Goal: Information Seeking & Learning: Compare options

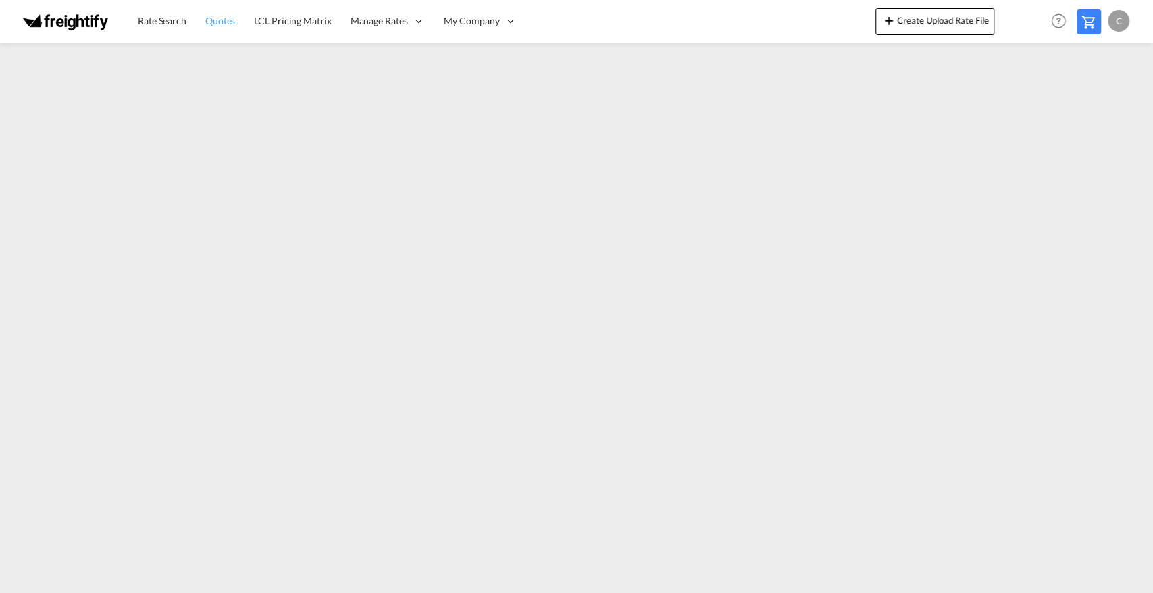
click at [221, 24] on span "Quotes" at bounding box center [220, 20] width 30 height 11
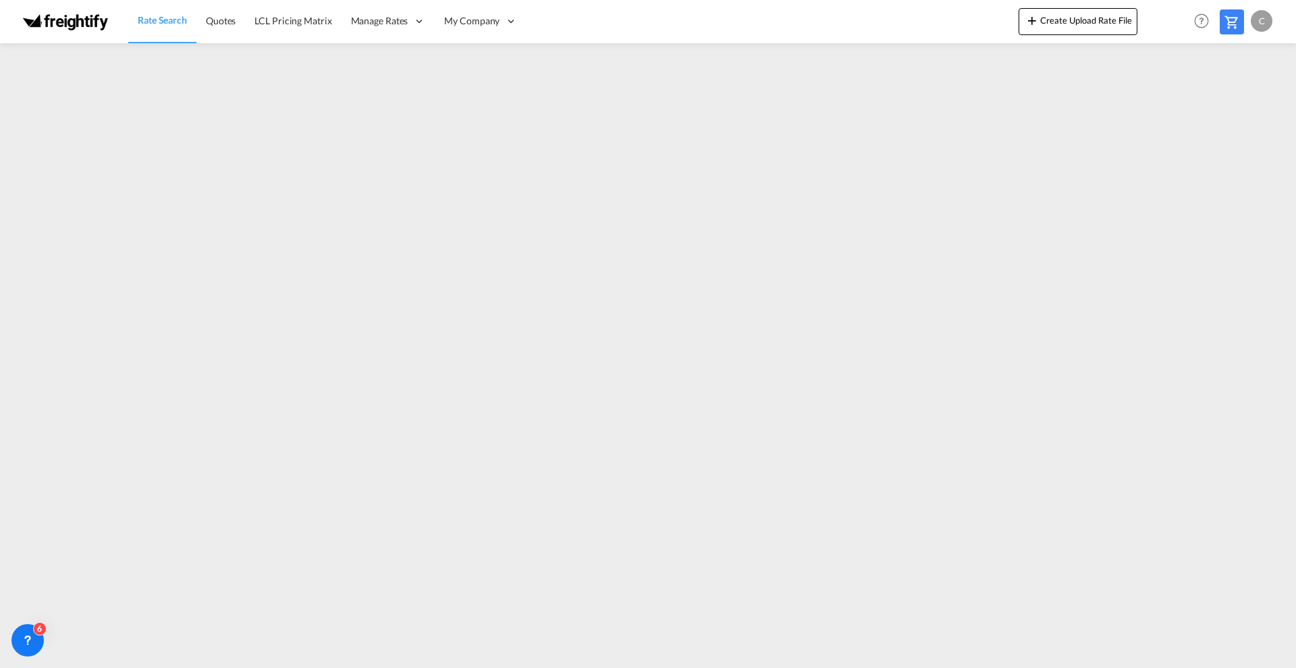
click at [163, 22] on span "Rate Search" at bounding box center [162, 19] width 49 height 11
click at [163, 24] on span "Rate Search" at bounding box center [162, 19] width 49 height 11
